Goal: Task Accomplishment & Management: Use online tool/utility

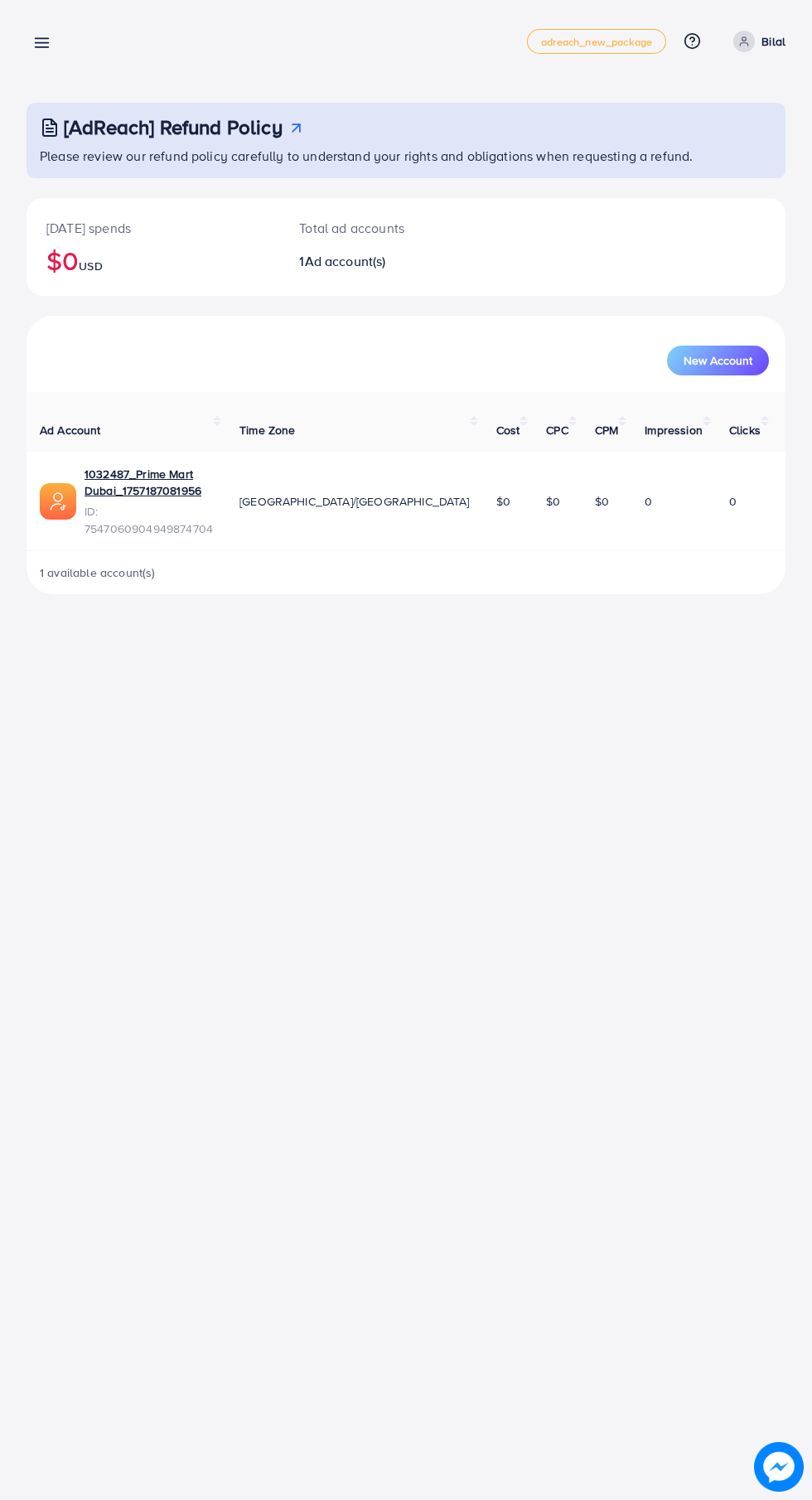
click at [41, 47] on line at bounding box center [42, 47] width 13 height 0
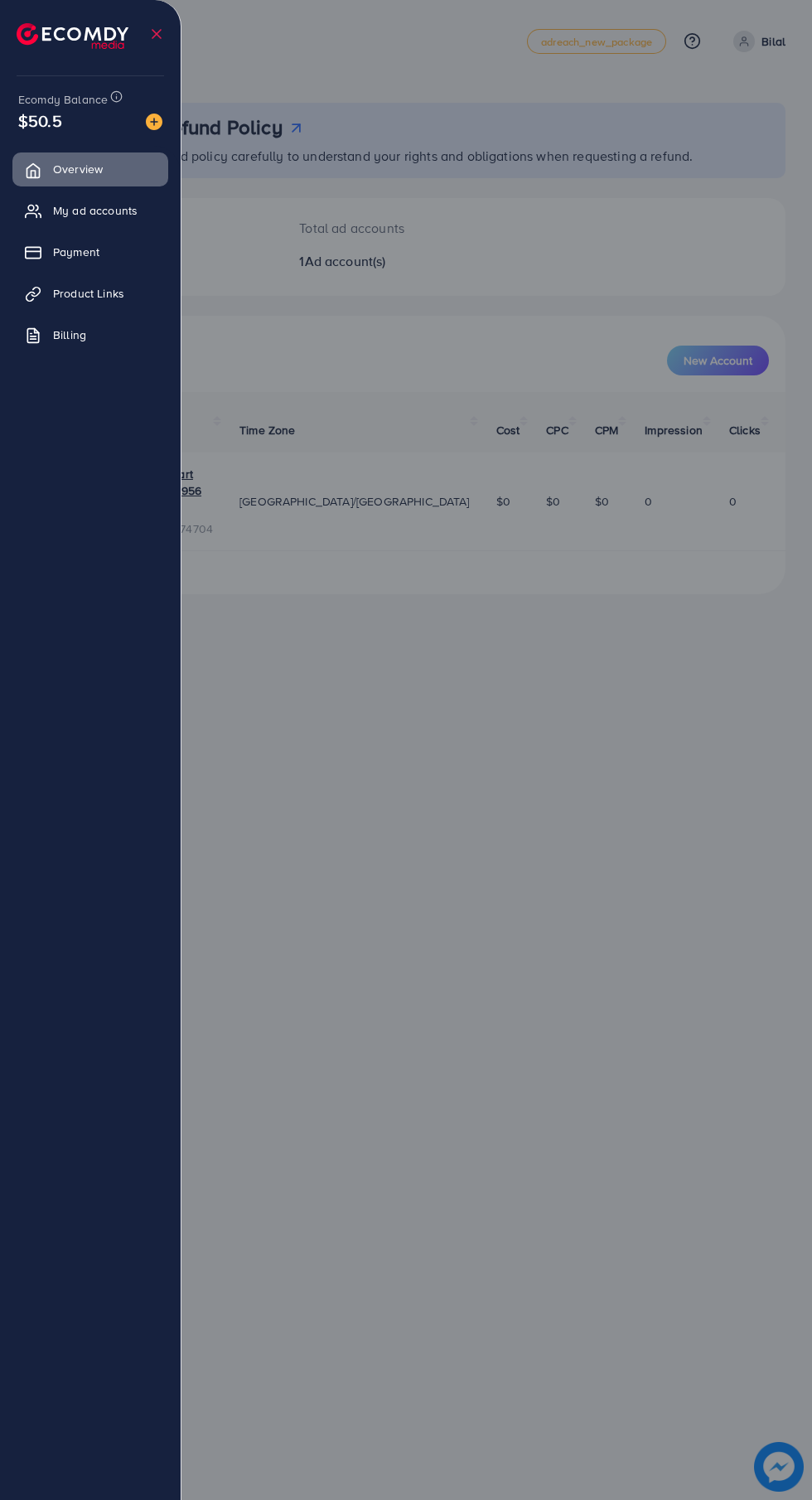
click at [106, 301] on span "Product Links" at bounding box center [88, 294] width 72 height 17
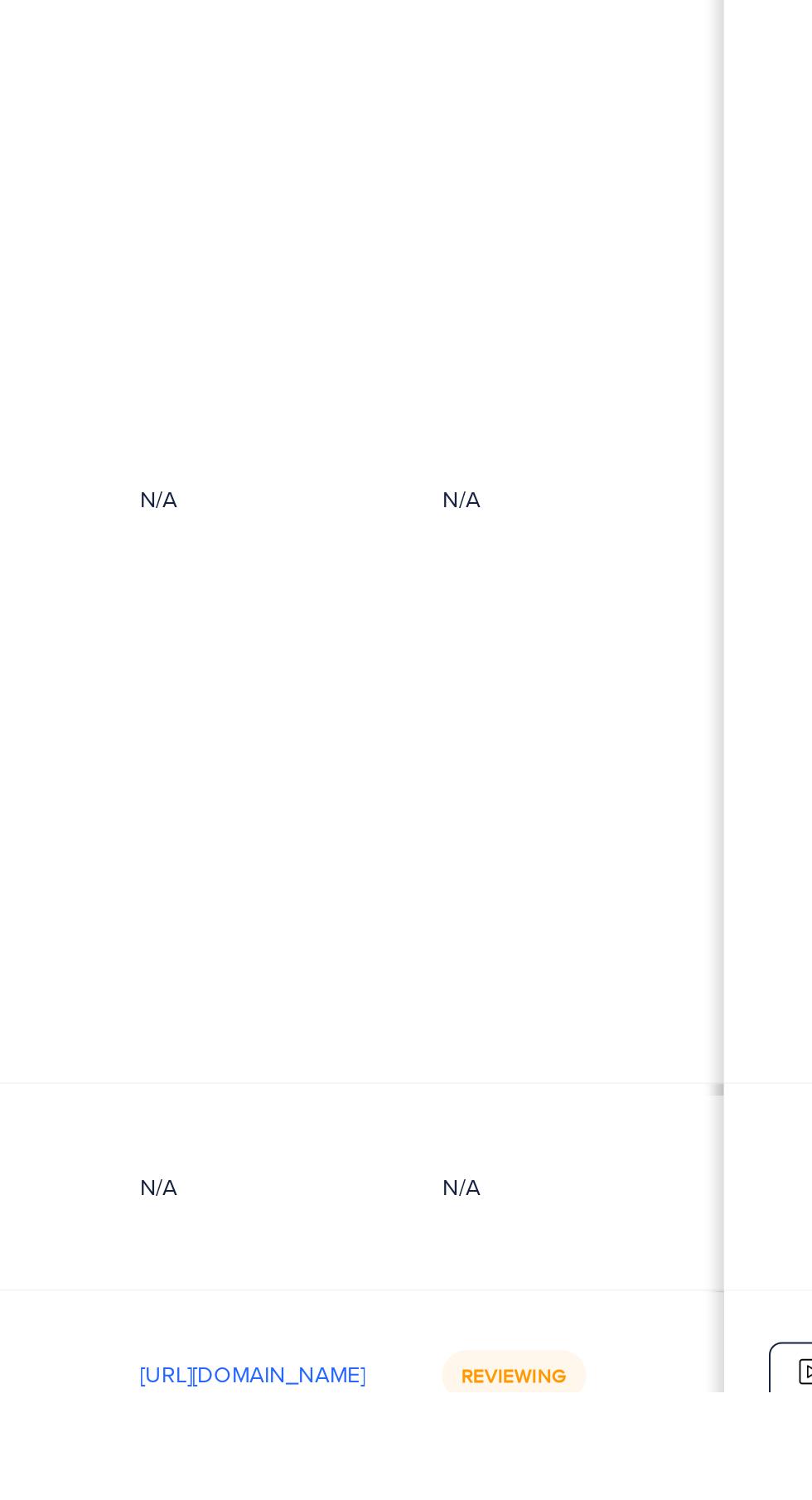
scroll to position [0, 555]
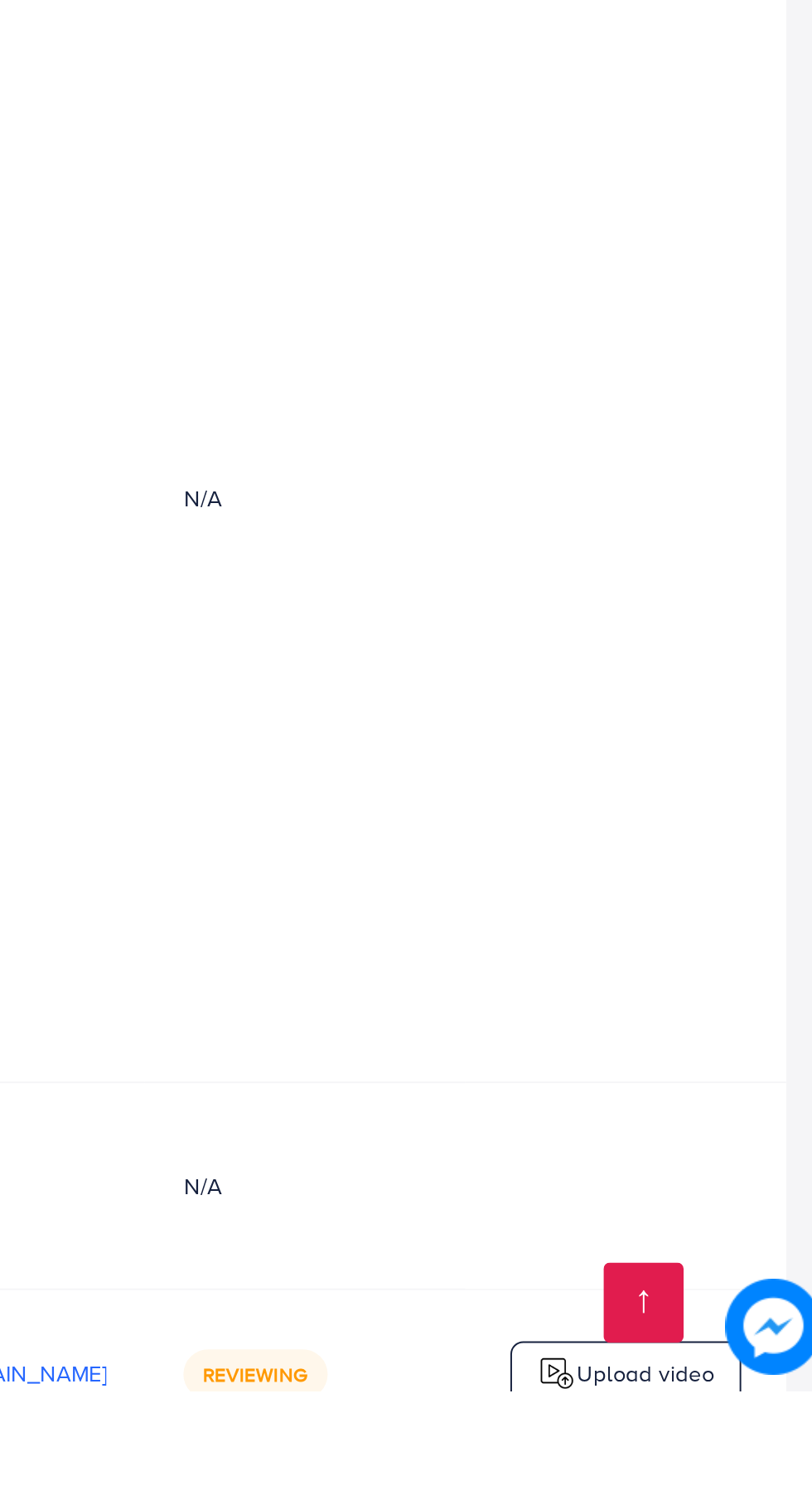
click at [715, 1486] on p "Upload video" at bounding box center [712, 1491] width 72 height 20
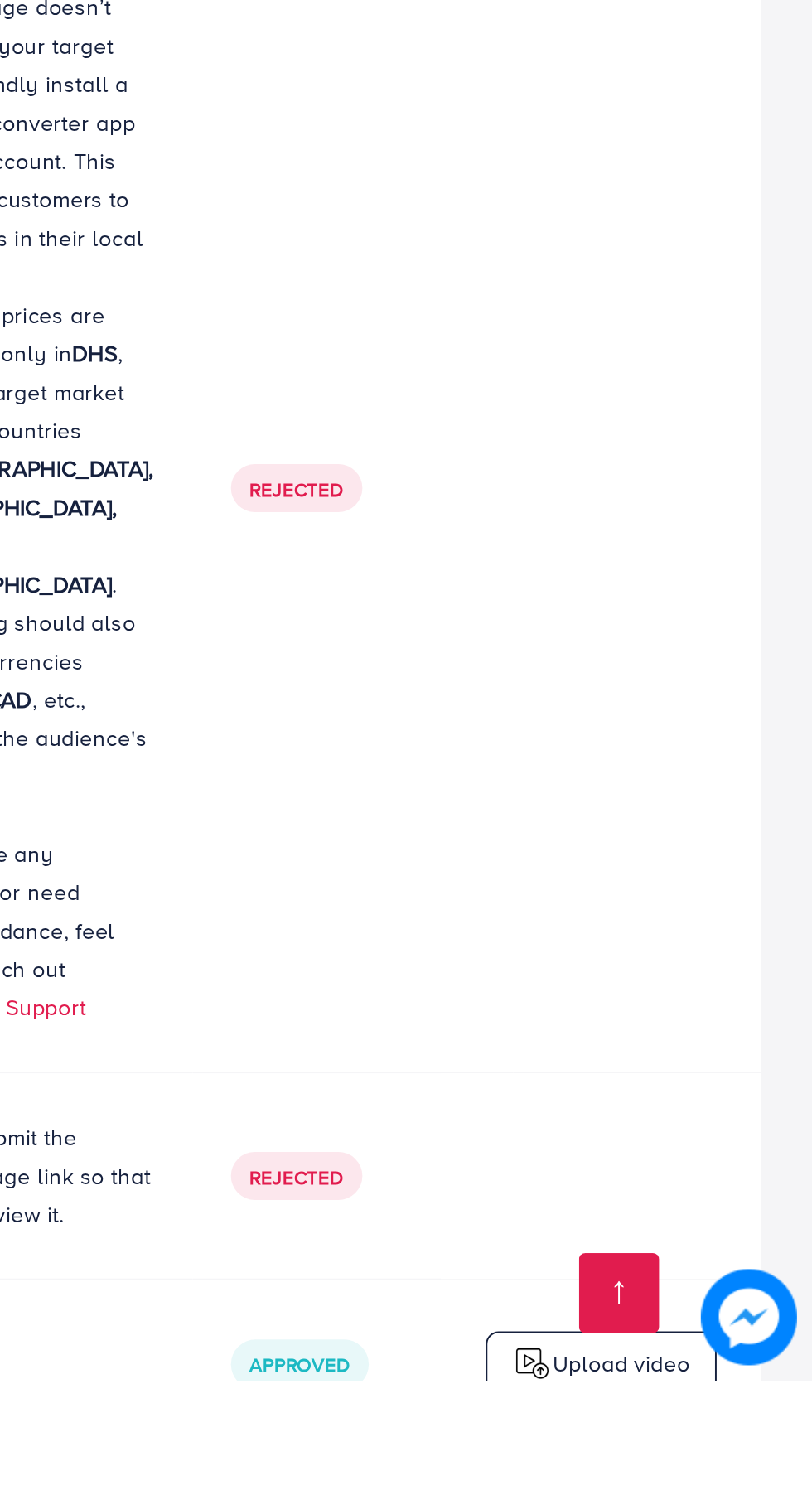
scroll to position [269, 0]
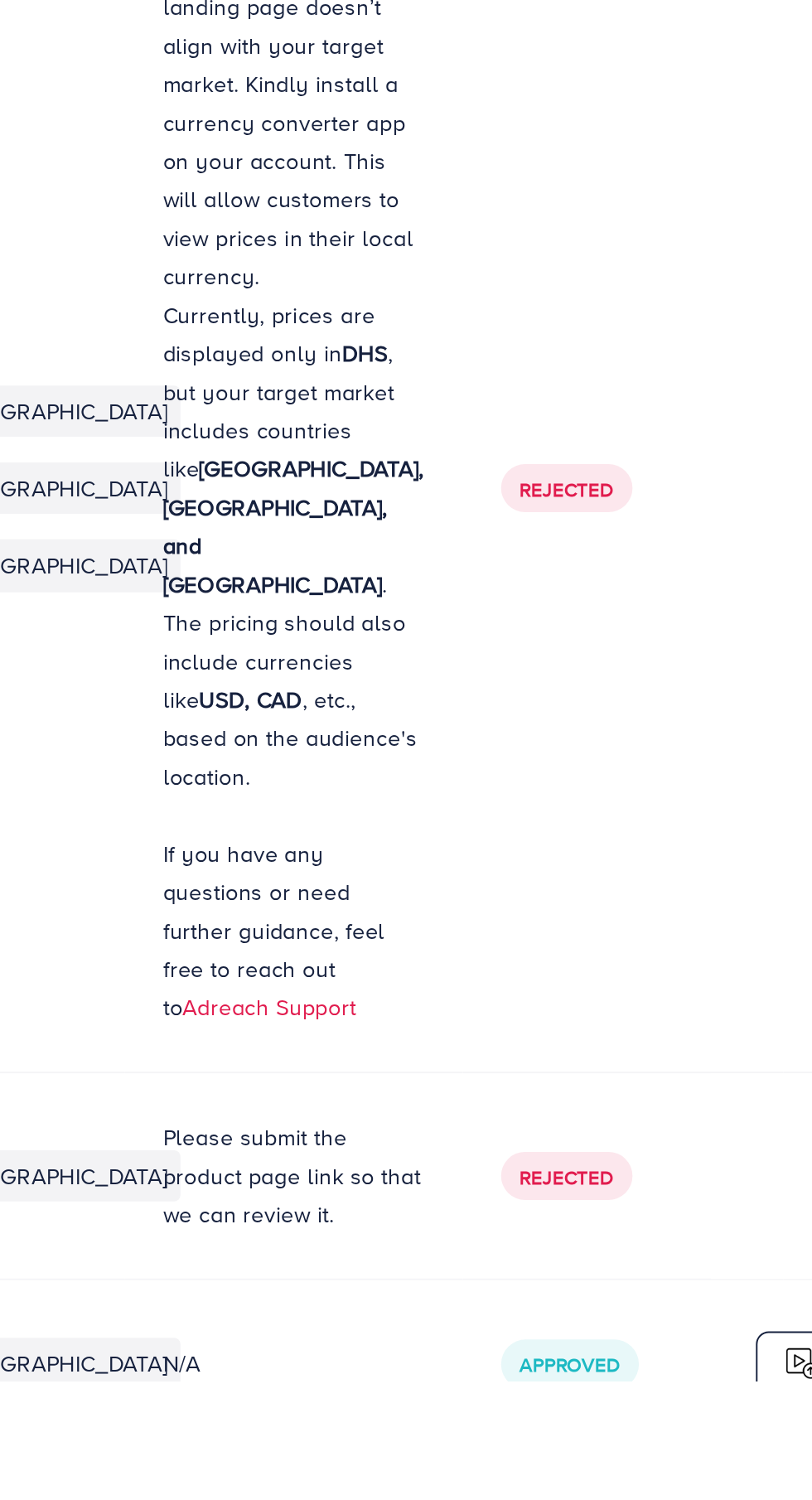
click at [471, 1487] on div "N/A" at bounding box center [404, 1491] width 135 height 17
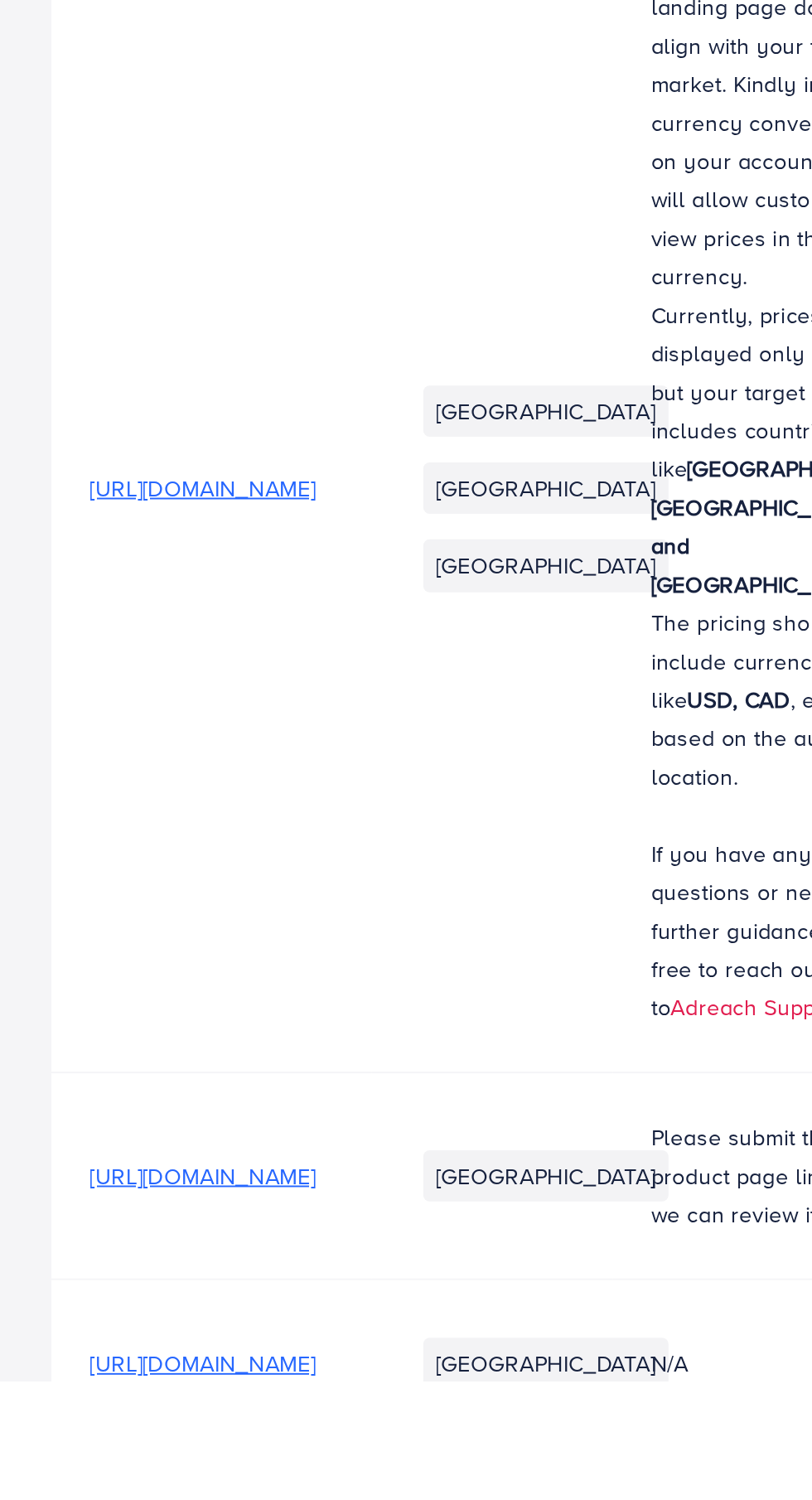
click at [163, 1487] on span "[URL][DOMAIN_NAME]" at bounding box center [104, 1491] width 117 height 17
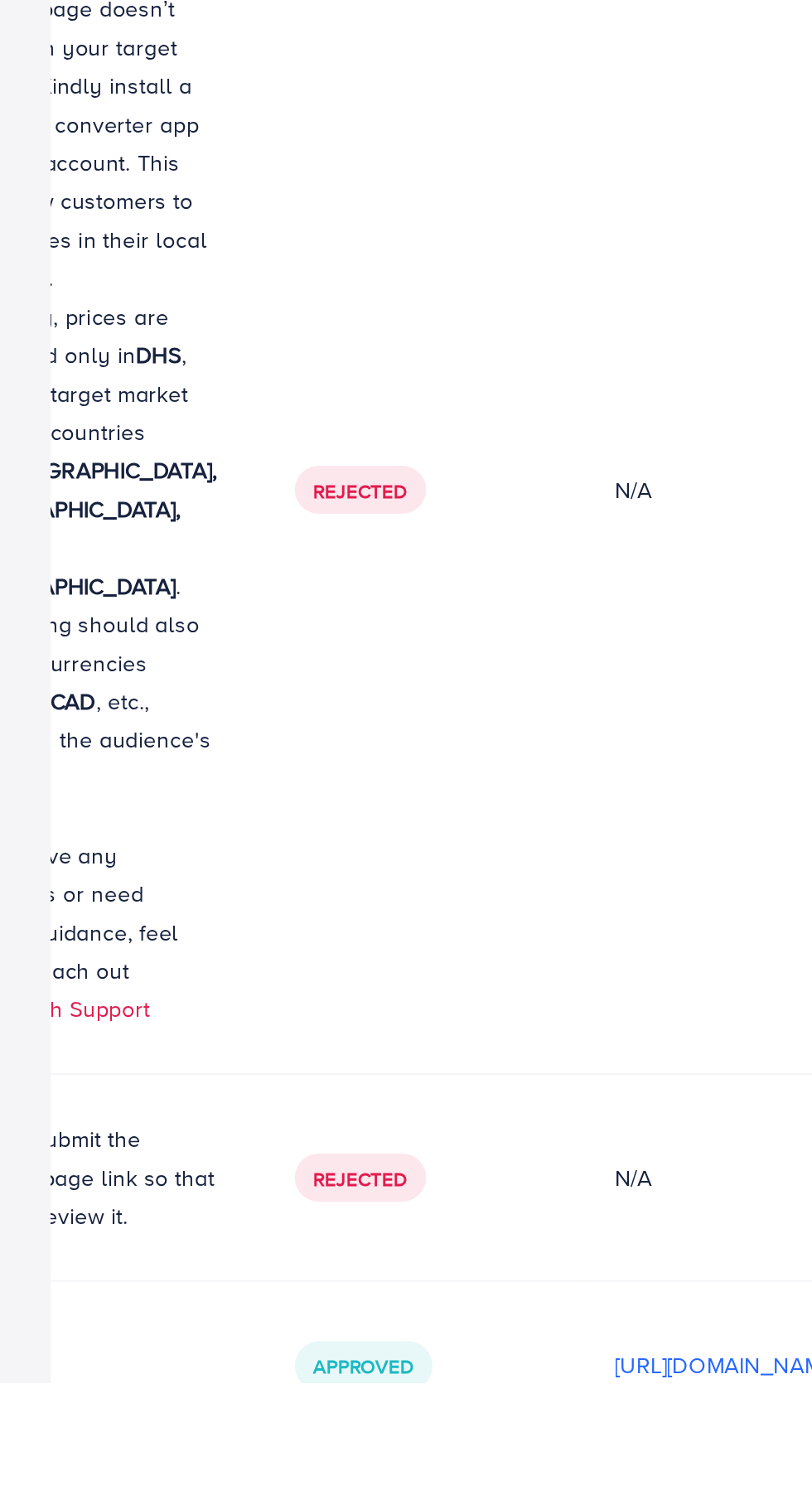
click at [318, 1481] on p "[URL][DOMAIN_NAME]" at bounding box center [376, 1491] width 117 height 20
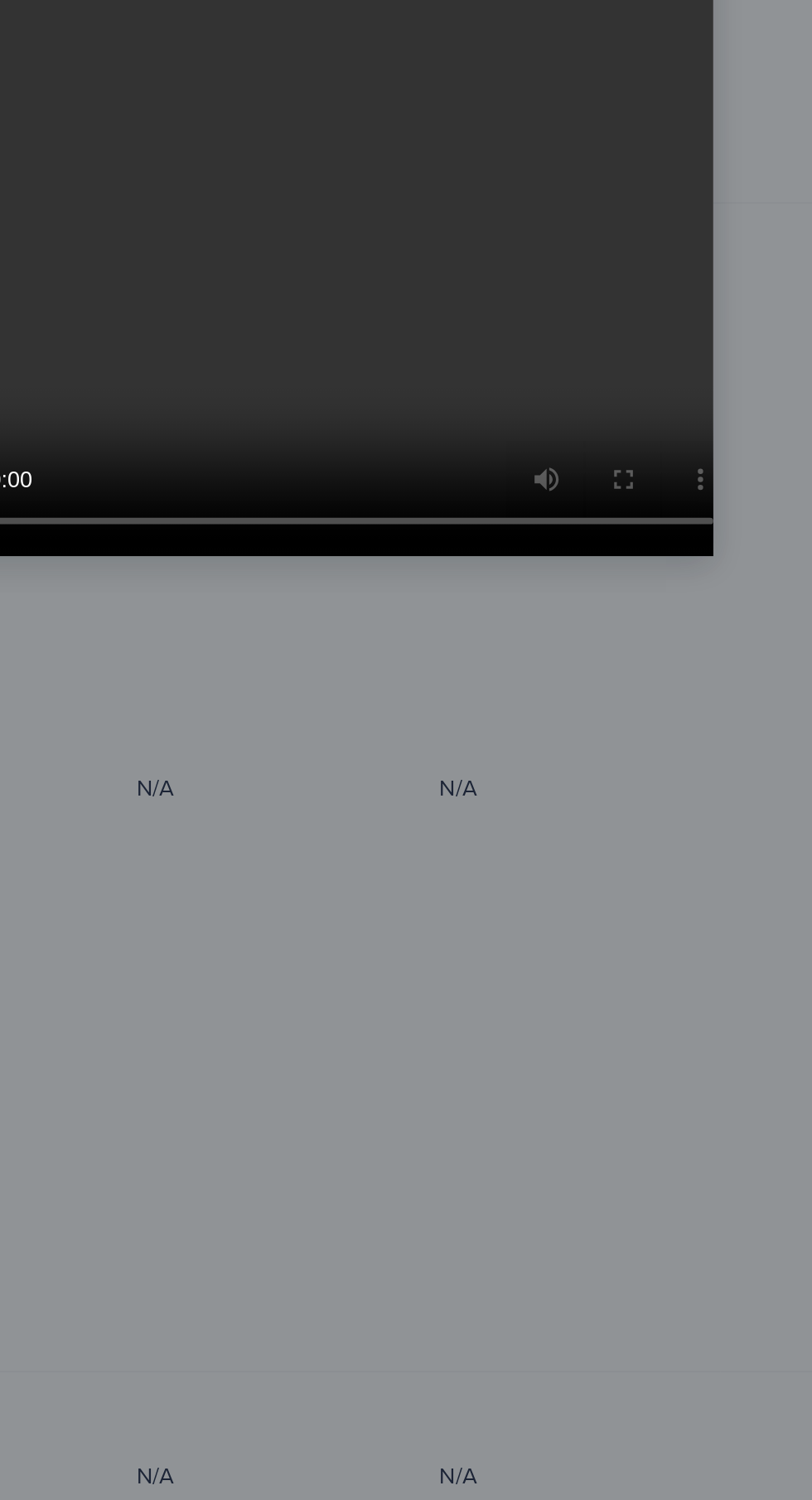
click at [409, 1242] on div at bounding box center [406, 750] width 812 height 1500
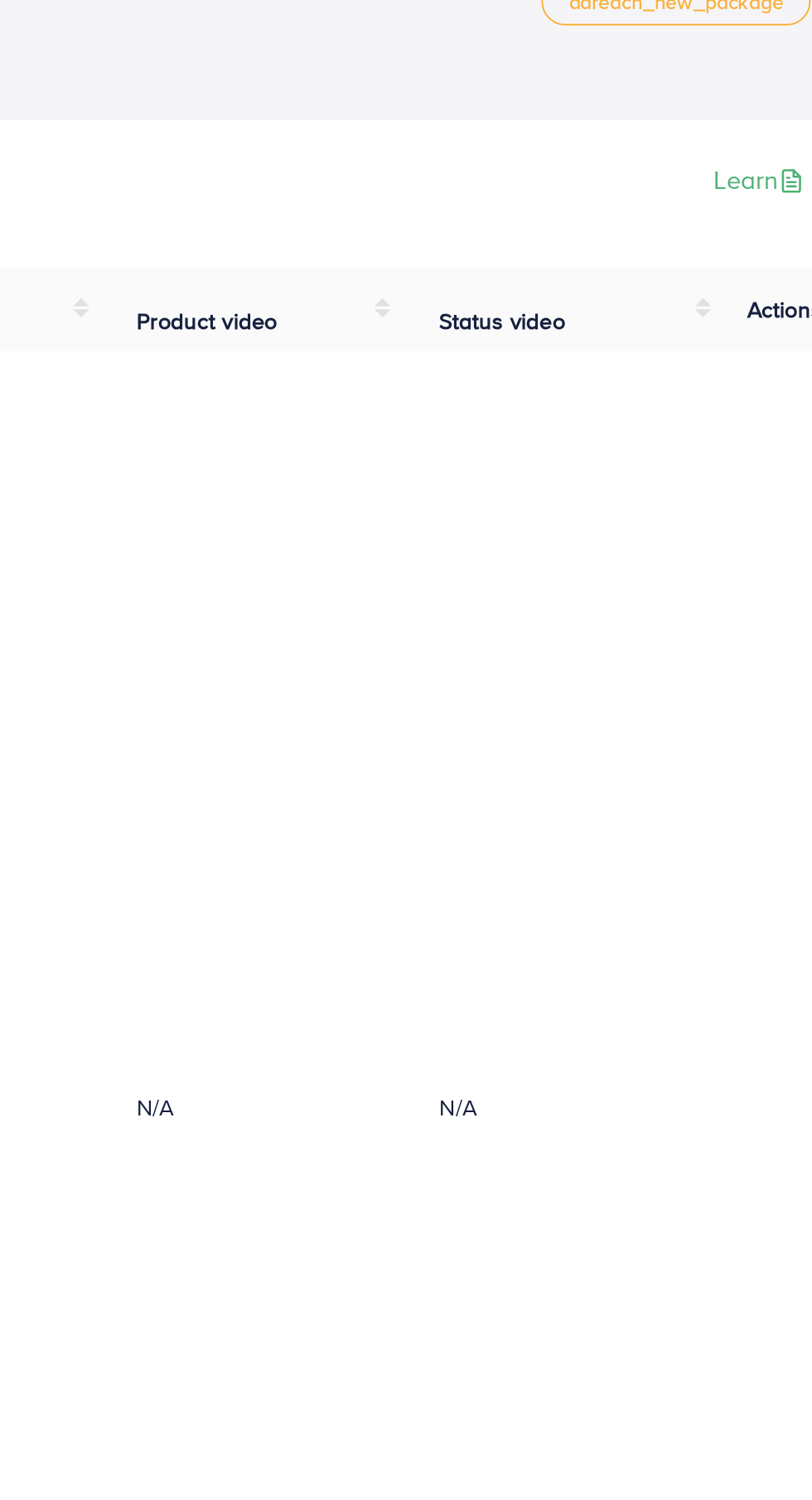
scroll to position [0, 0]
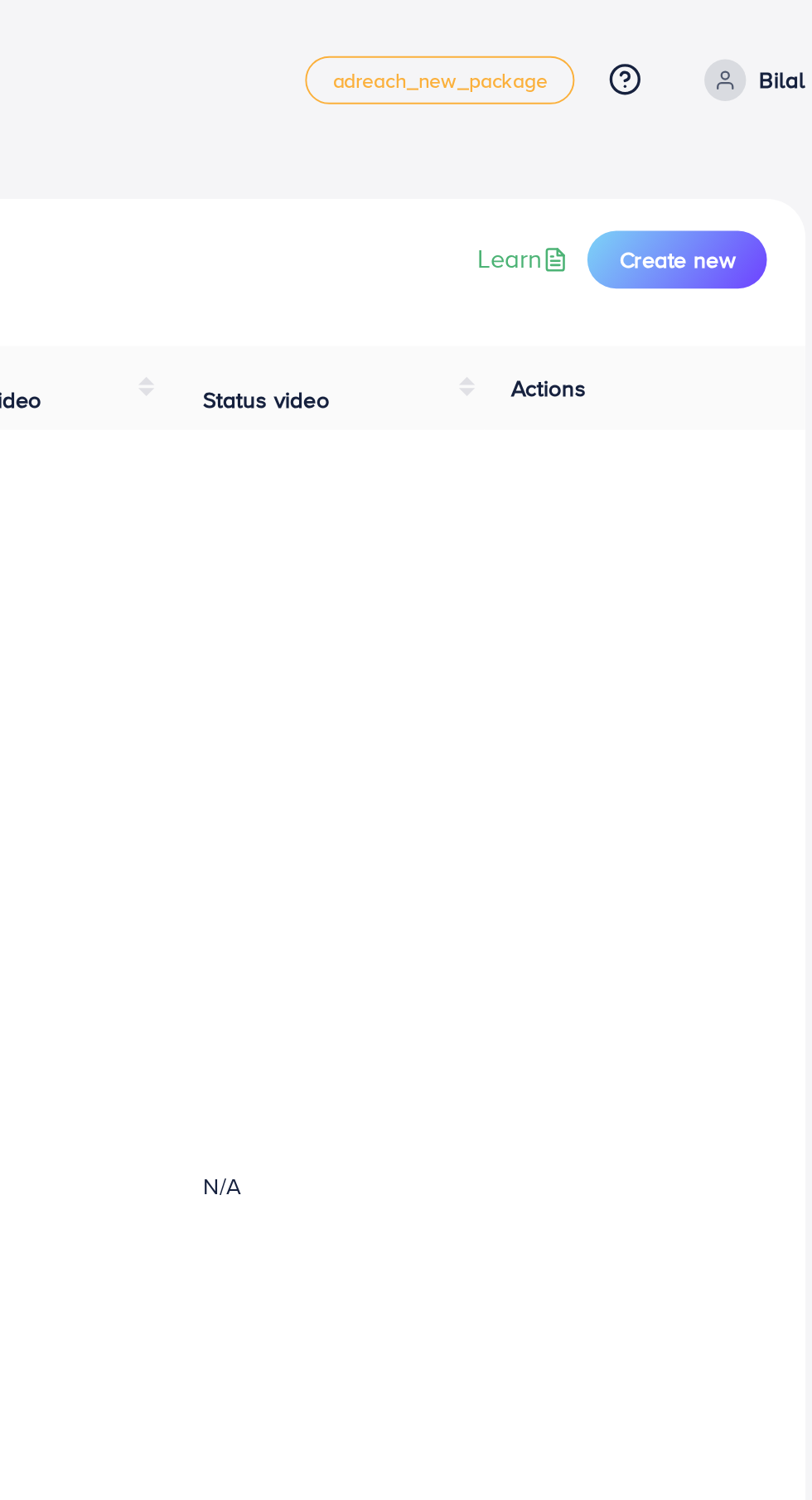
click at [663, 205] on span "Actions" at bounding box center [652, 200] width 39 height 17
